Goal: Information Seeking & Learning: Learn about a topic

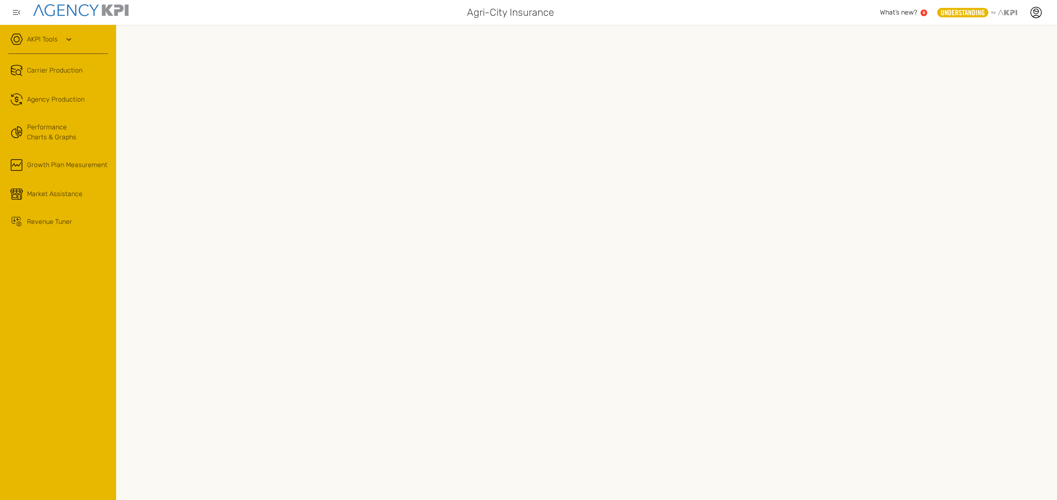
click at [67, 38] on icon at bounding box center [69, 39] width 10 height 10
